Goal: Task Accomplishment & Management: Use online tool/utility

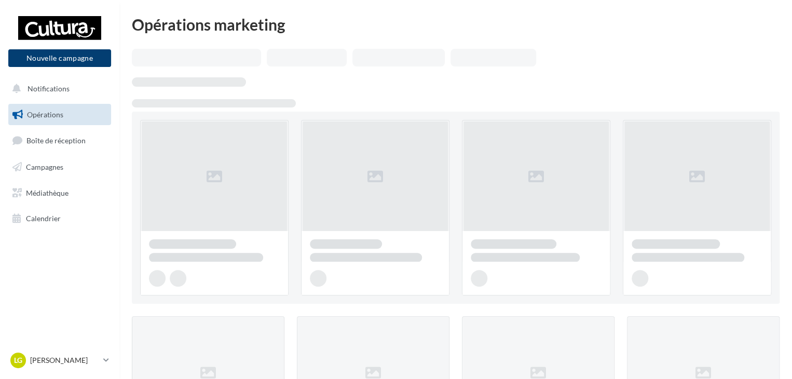
click at [58, 54] on button "Nouvelle campagne" at bounding box center [59, 58] width 103 height 18
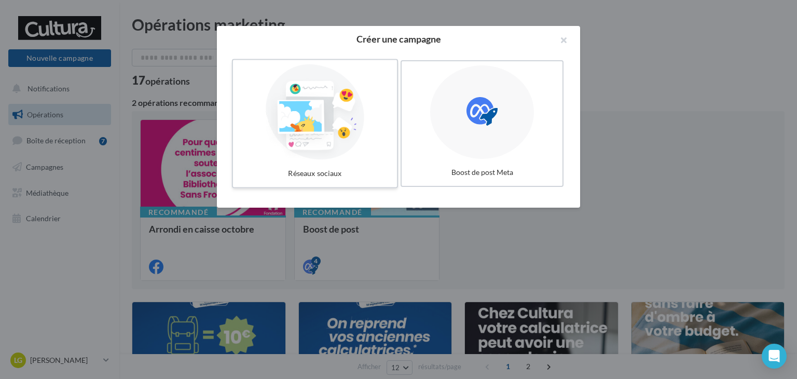
click at [372, 111] on div at bounding box center [315, 111] width 156 height 95
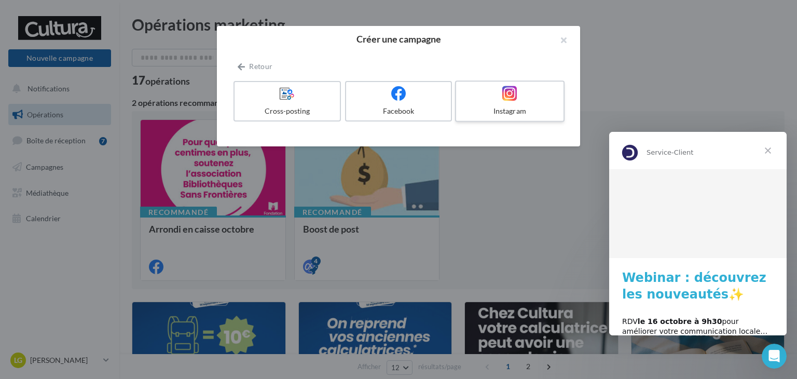
click at [479, 112] on div "Instagram" at bounding box center [509, 111] width 99 height 10
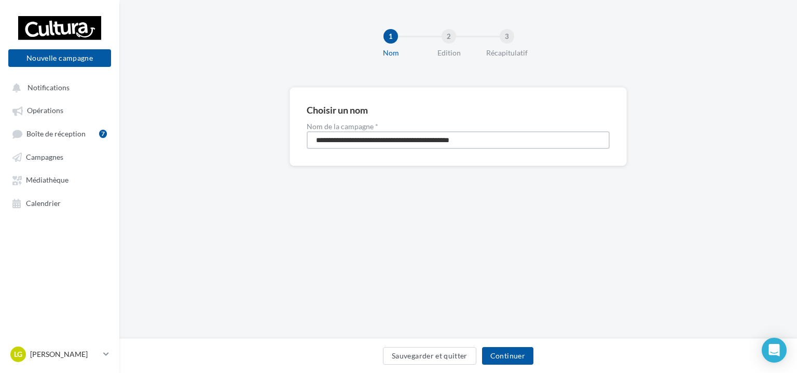
drag, startPoint x: 511, startPoint y: 144, endPoint x: 268, endPoint y: 140, distance: 242.9
click at [268, 140] on div "**********" at bounding box center [458, 143] width 678 height 112
type input "*********"
click at [498, 350] on button "Continuer" at bounding box center [507, 356] width 51 height 18
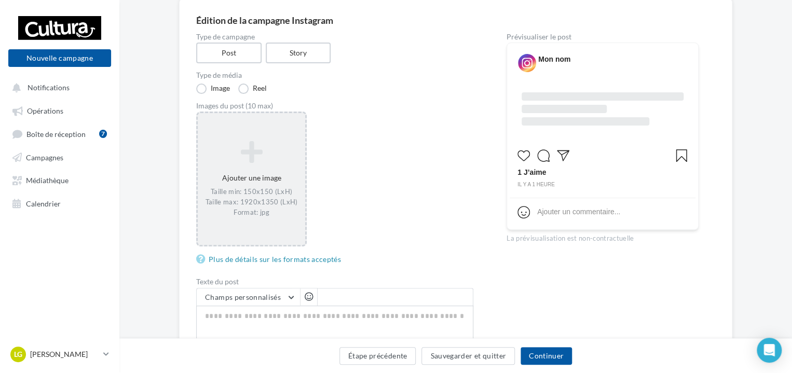
scroll to position [89, 0]
click at [290, 230] on div "Ajouter une image Taille min: 150x150 (LxH) Taille max: 1920x1350 (LxH) Format:…" at bounding box center [251, 178] width 111 height 135
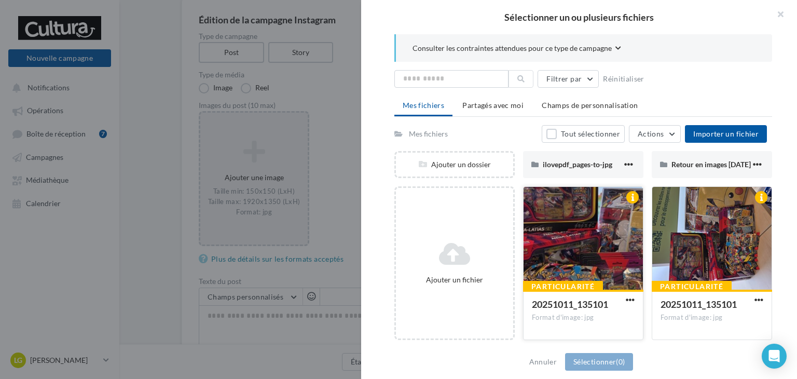
click at [543, 226] on div at bounding box center [583, 239] width 119 height 104
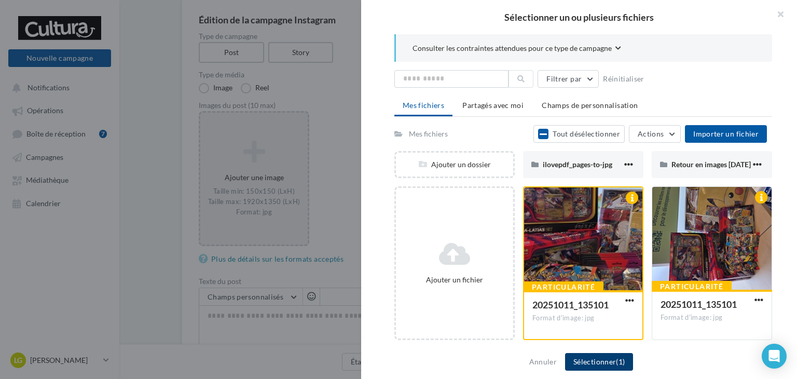
click at [585, 354] on button "Sélectionner (1)" at bounding box center [599, 362] width 68 height 18
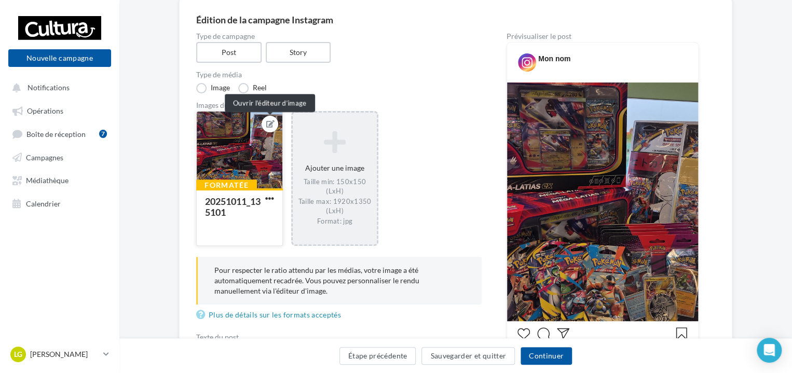
click at [267, 125] on icon at bounding box center [270, 123] width 8 height 7
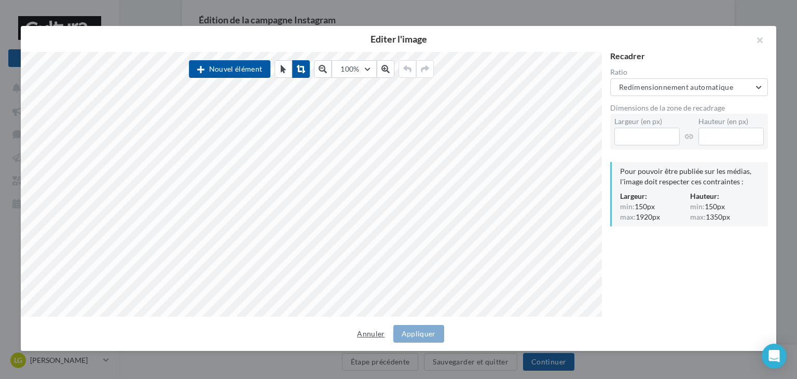
click at [368, 330] on button "Annuler" at bounding box center [371, 333] width 36 height 12
